Goal: Task Accomplishment & Management: Manage account settings

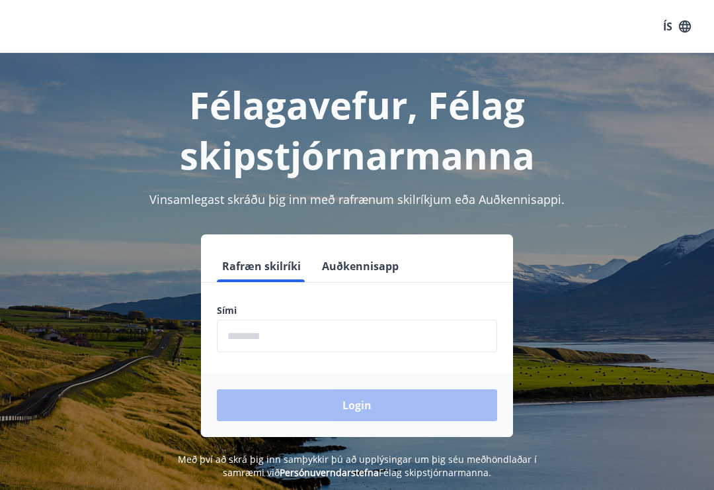
scroll to position [16, 0]
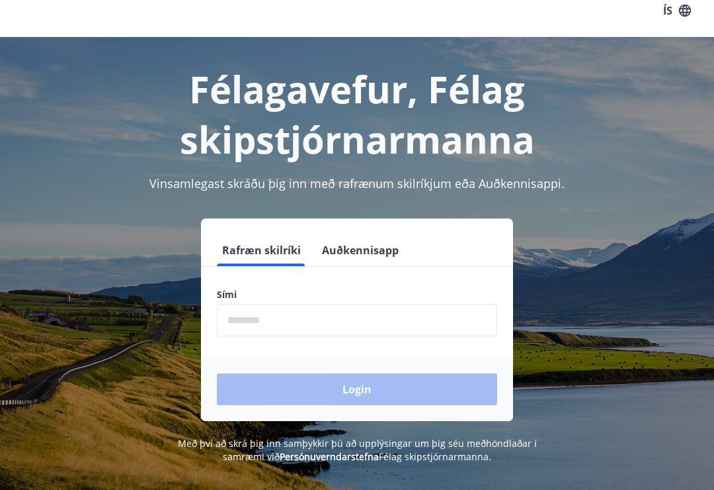
click at [247, 321] on input "phone" at bounding box center [357, 320] width 280 height 32
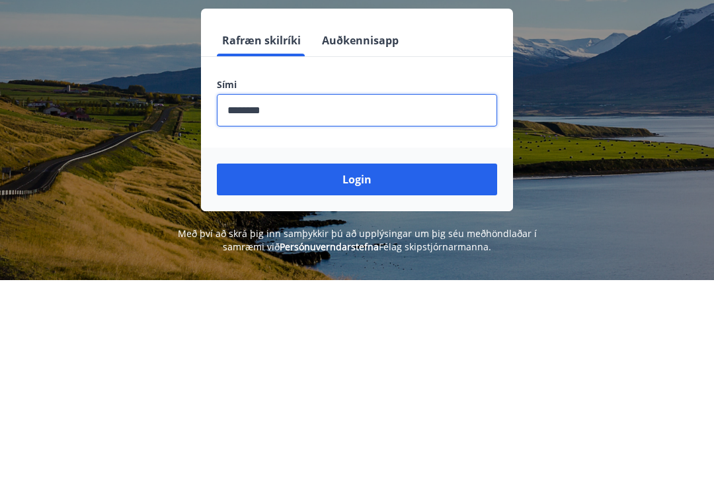
type input "********"
click at [310, 373] on button "Login" at bounding box center [357, 389] width 280 height 32
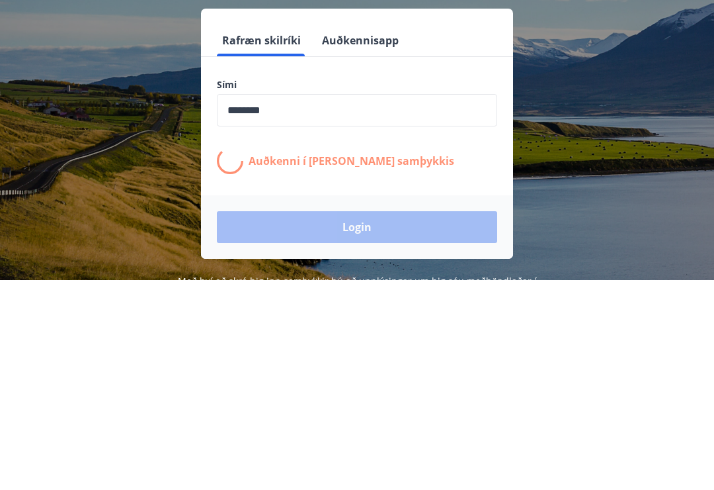
scroll to position [185, 0]
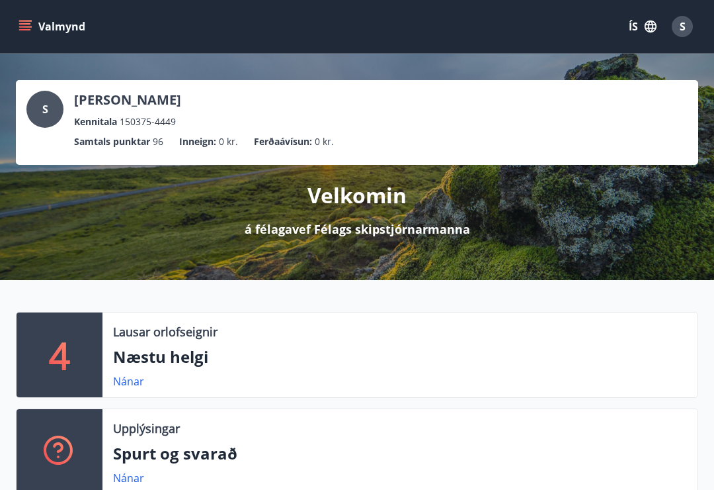
click at [32, 24] on button "Valmynd" at bounding box center [53, 27] width 75 height 24
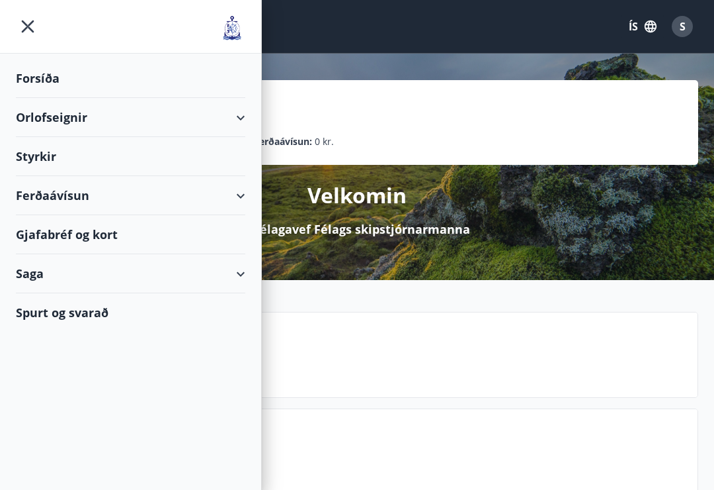
click at [46, 79] on div "Forsíða" at bounding box center [131, 78] width 230 height 39
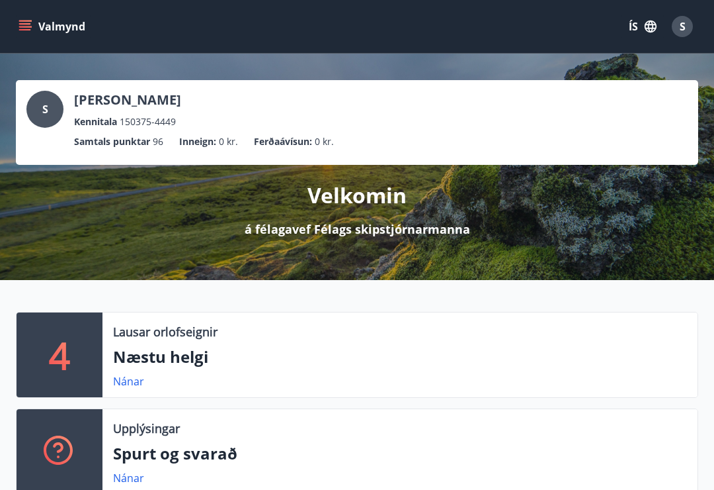
click at [687, 26] on div "S" at bounding box center [682, 26] width 21 height 21
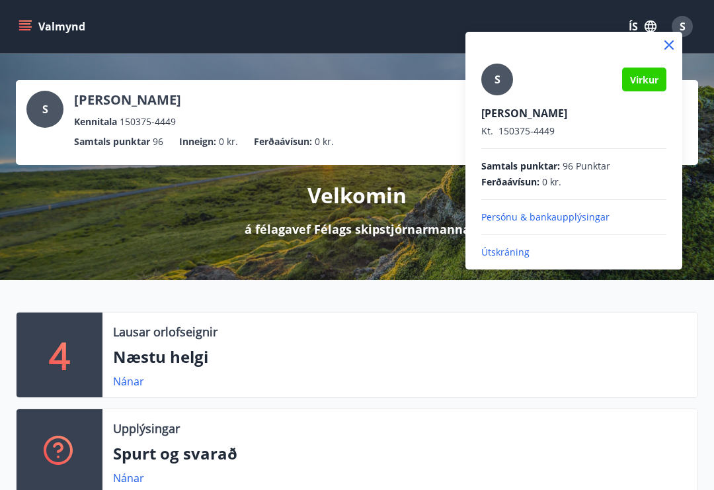
click at [419, 24] on div at bounding box center [357, 245] width 714 height 490
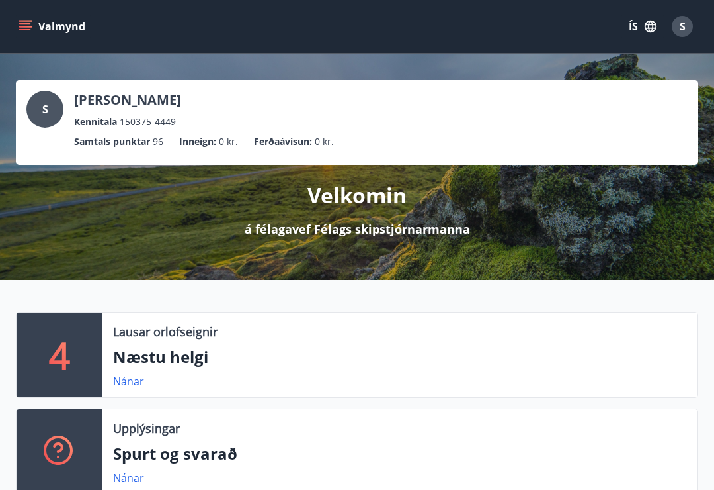
click at [30, 34] on button "Valmynd" at bounding box center [53, 27] width 75 height 24
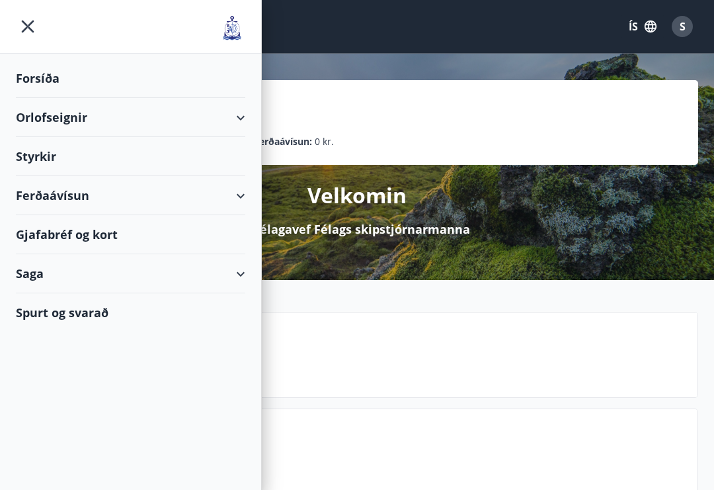
click at [243, 15] on img at bounding box center [232, 28] width 26 height 26
